Goal: Information Seeking & Learning: Learn about a topic

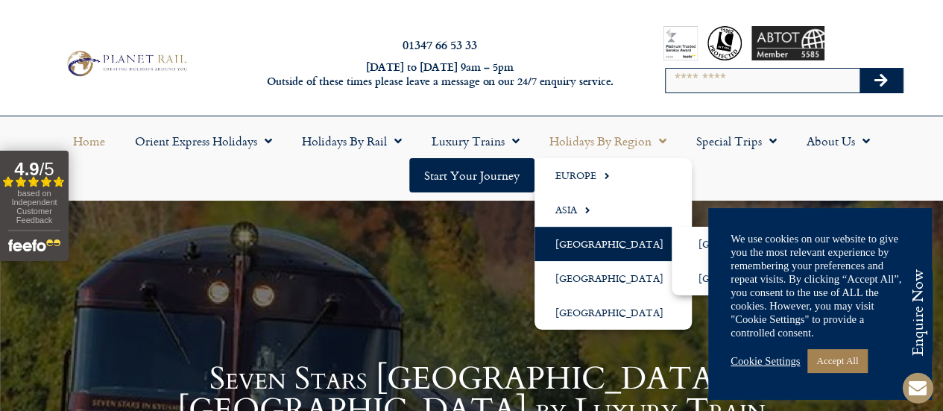
click at [570, 245] on link "[GEOGRAPHIC_DATA]" at bounding box center [612, 244] width 157 height 34
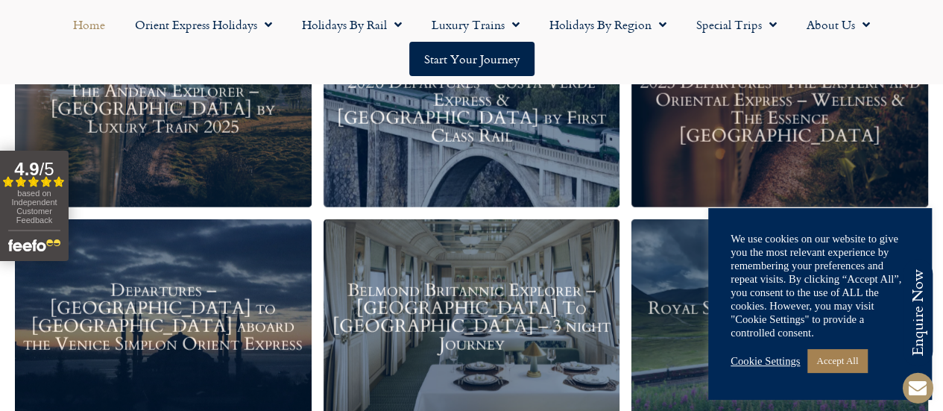
scroll to position [1831, 0]
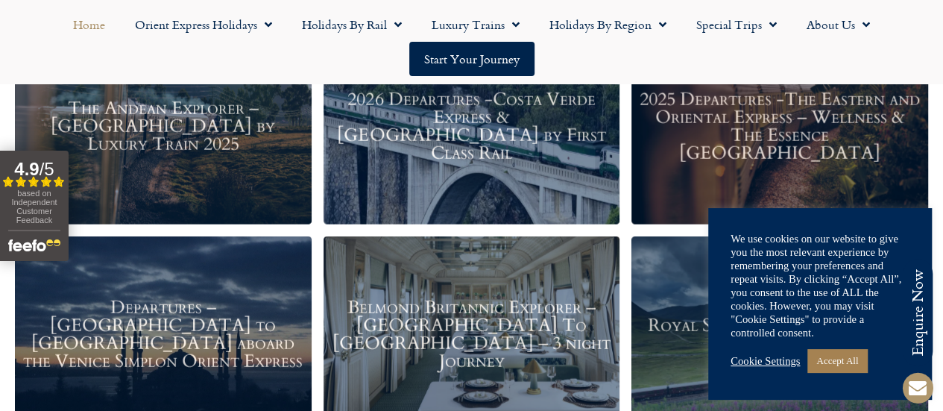
click at [843, 160] on h3 "2025 Departures -The Eastern and Oriental Express – Wellness & The Essence [GEO…" at bounding box center [780, 127] width 282 height 72
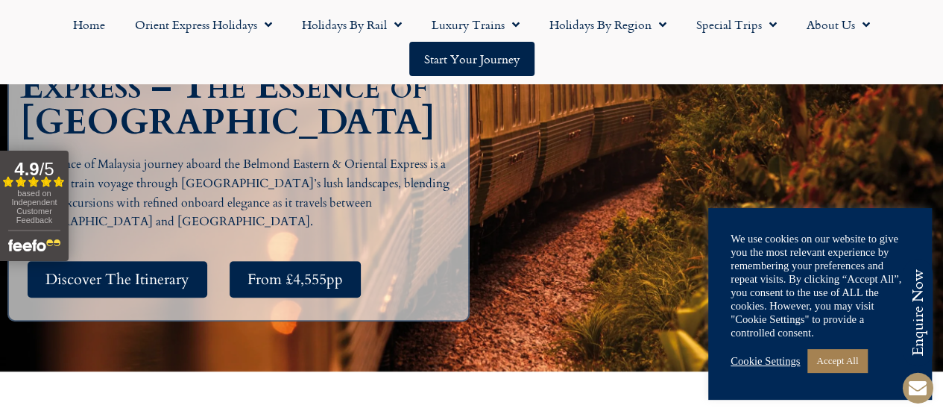
scroll to position [227, 0]
